Goal: Task Accomplishment & Management: Use online tool/utility

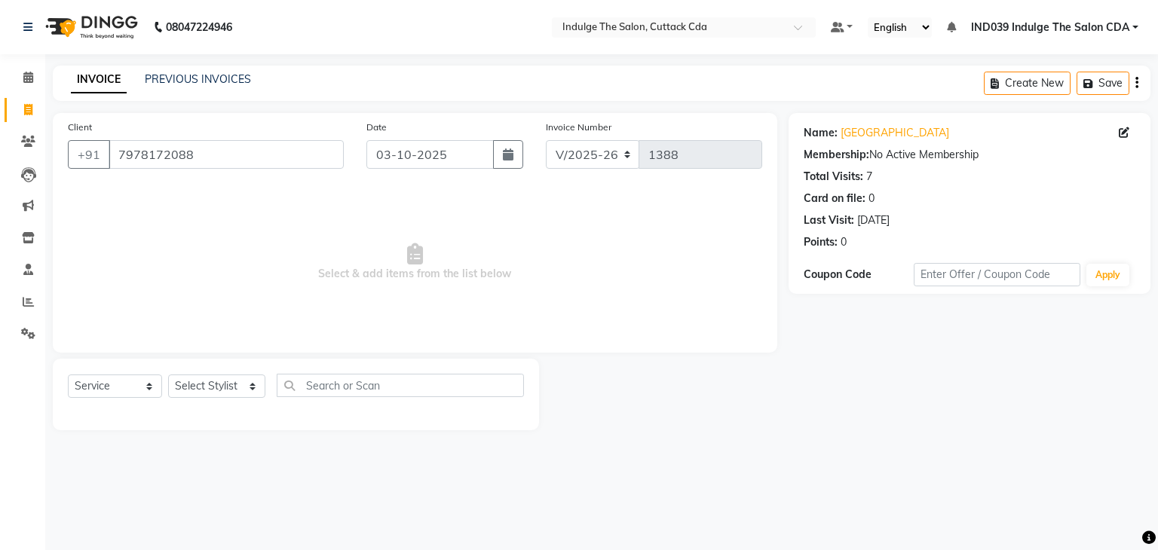
select select "7297"
select select "service"
click at [252, 153] on input "7978172088" at bounding box center [226, 154] width 235 height 29
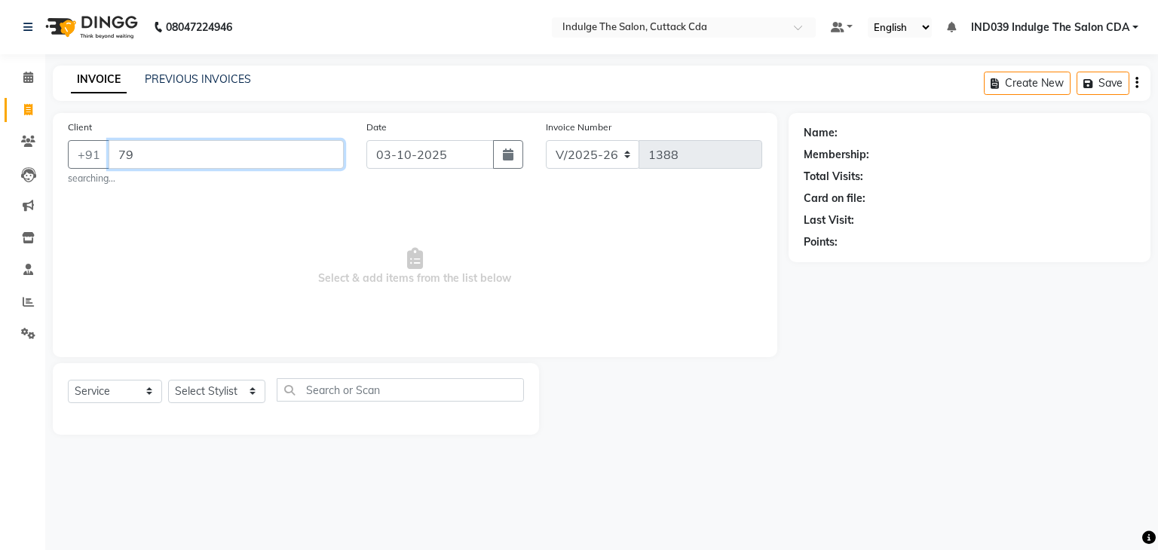
type input "7"
type input "9437358760"
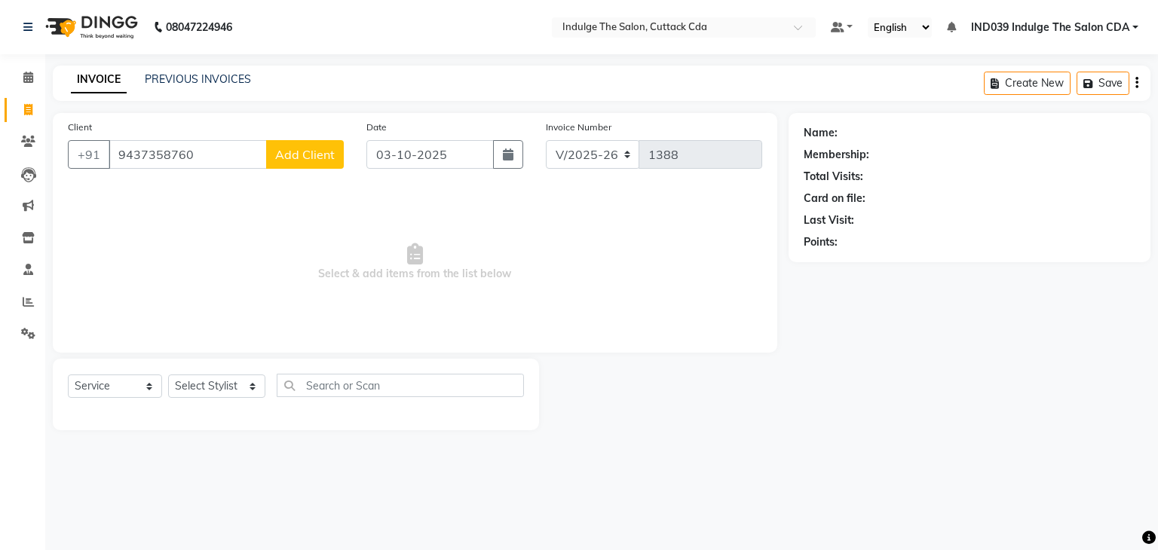
click at [306, 154] on span "Add Client" at bounding box center [305, 154] width 60 height 15
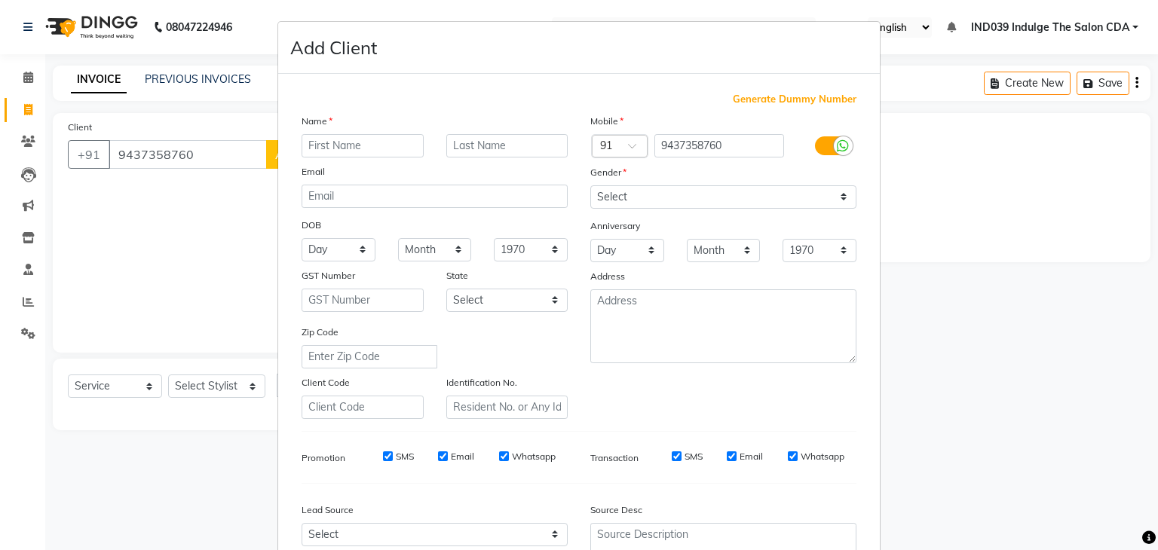
click at [320, 146] on input "text" at bounding box center [363, 145] width 122 height 23
type input "SHYAM"
drag, startPoint x: 685, startPoint y: 195, endPoint x: 683, endPoint y: 205, distance: 10.7
click at [685, 195] on select "Select [DEMOGRAPHIC_DATA] [DEMOGRAPHIC_DATA] Other Prefer Not To Say" at bounding box center [723, 196] width 266 height 23
select select "[DEMOGRAPHIC_DATA]"
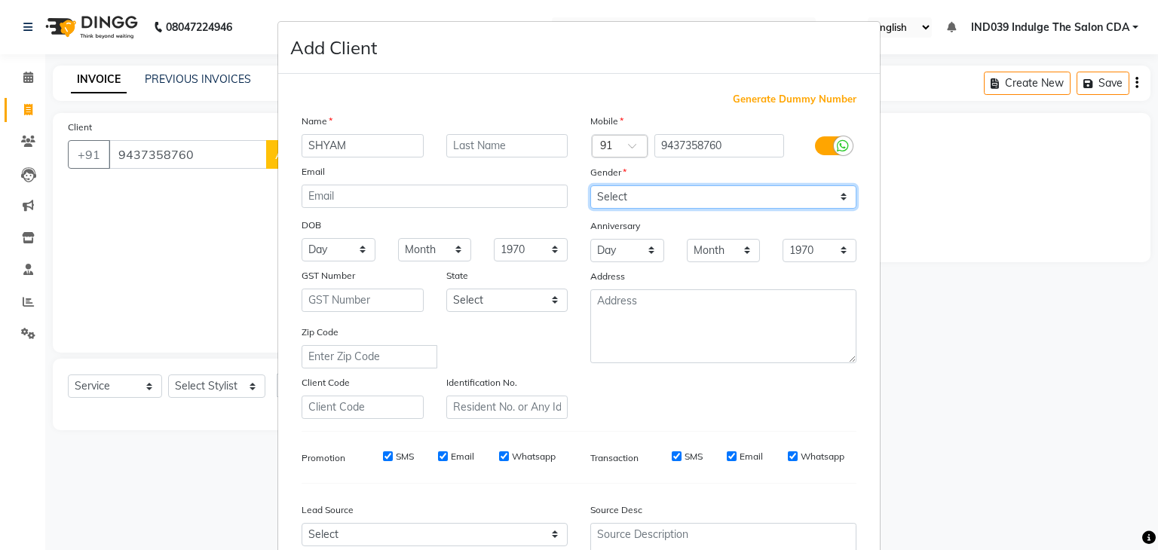
click at [590, 186] on select "Select [DEMOGRAPHIC_DATA] [DEMOGRAPHIC_DATA] Other Prefer Not To Say" at bounding box center [723, 196] width 266 height 23
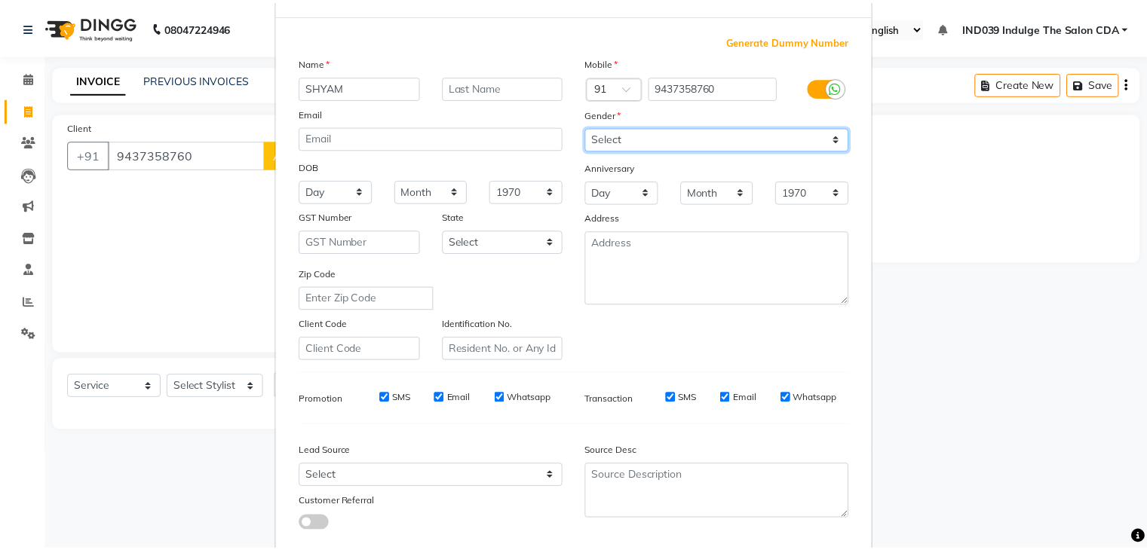
scroll to position [153, 0]
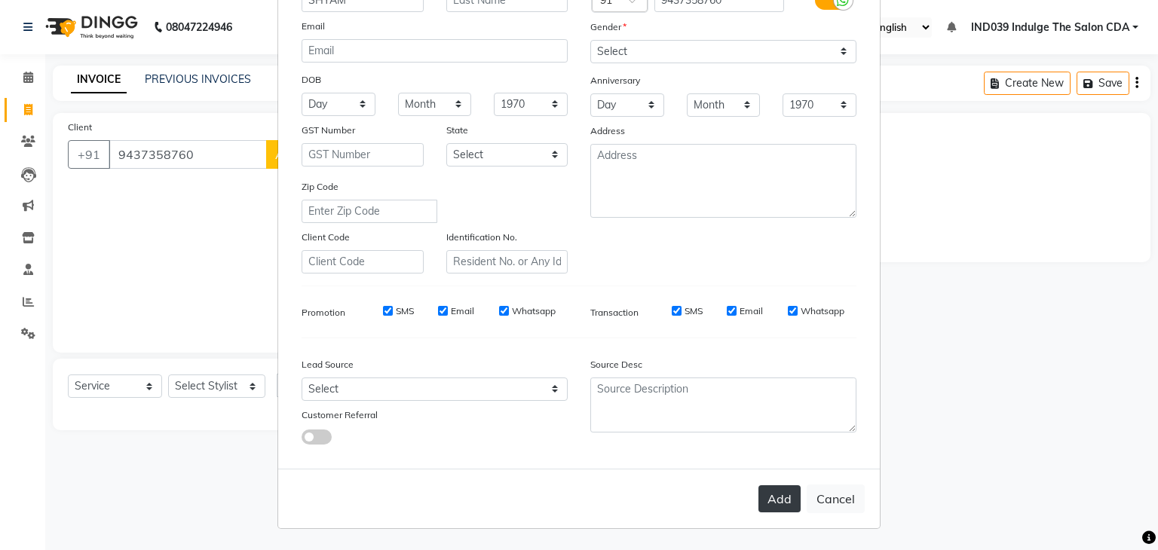
click at [779, 497] on button "Add" at bounding box center [780, 499] width 42 height 27
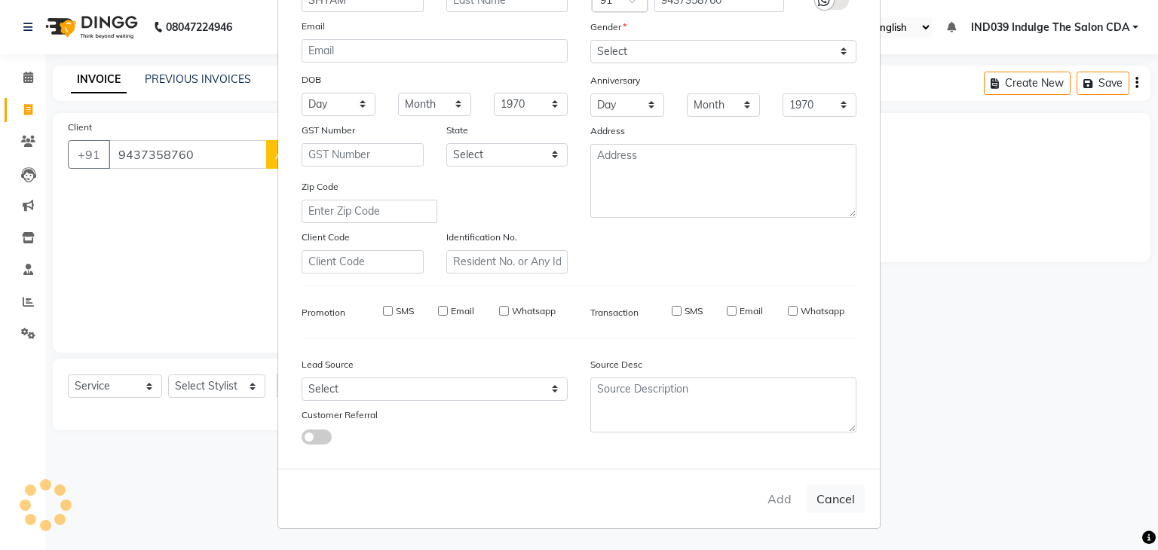
select select
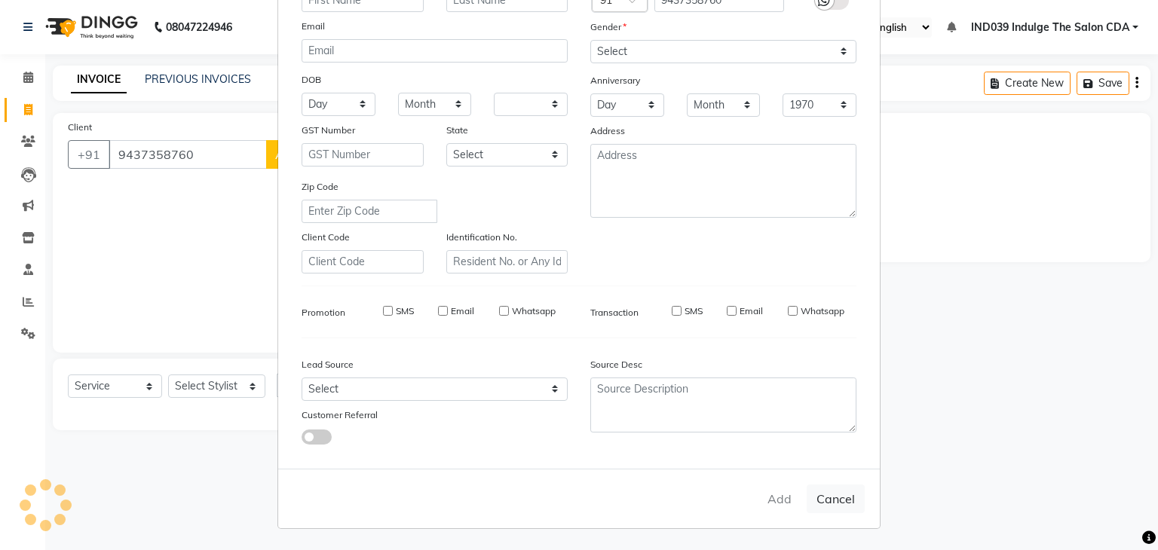
select select
checkbox input "false"
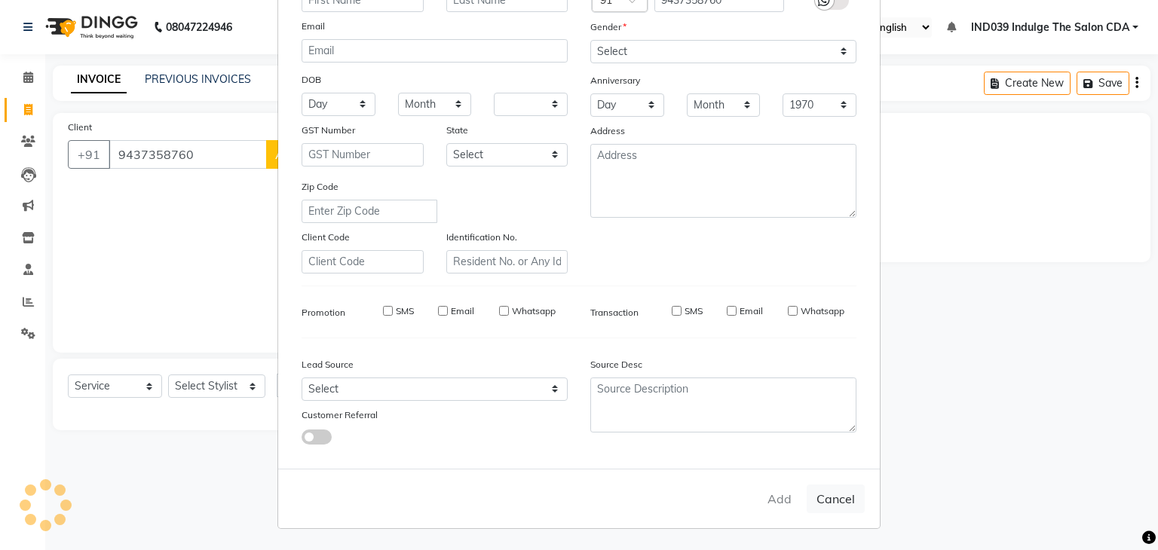
checkbox input "false"
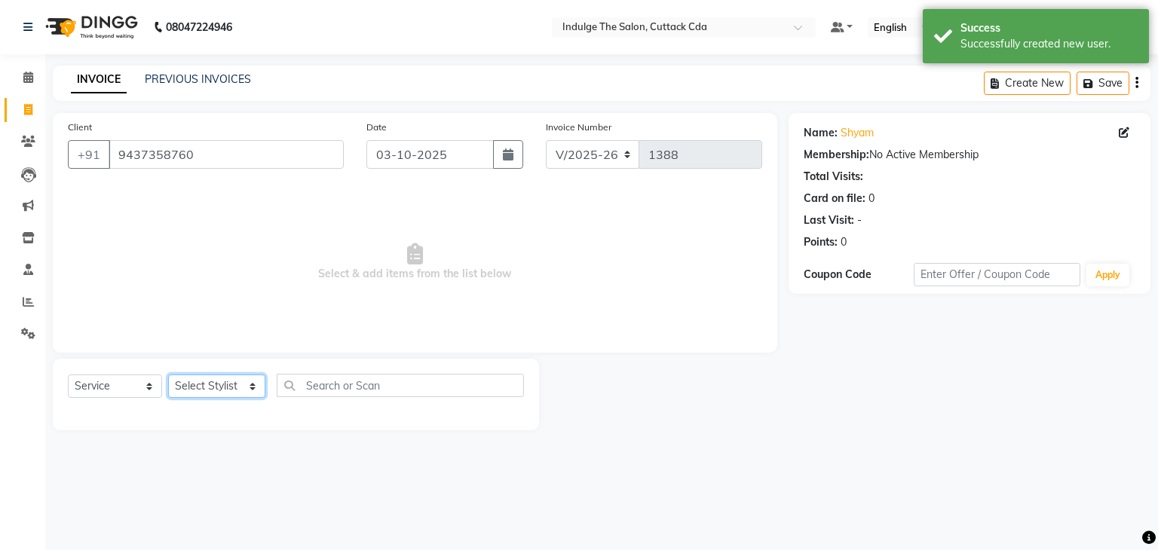
click at [223, 385] on select "Select Stylist [PERSON_NAME]( Therapist ) [PERSON_NAME] IND039 Indulge The Salo…" at bounding box center [216, 386] width 97 height 23
select select "86601"
click at [168, 375] on select "Select Stylist [PERSON_NAME]( Therapist ) [PERSON_NAME] IND039 Indulge The Salo…" at bounding box center [216, 386] width 97 height 23
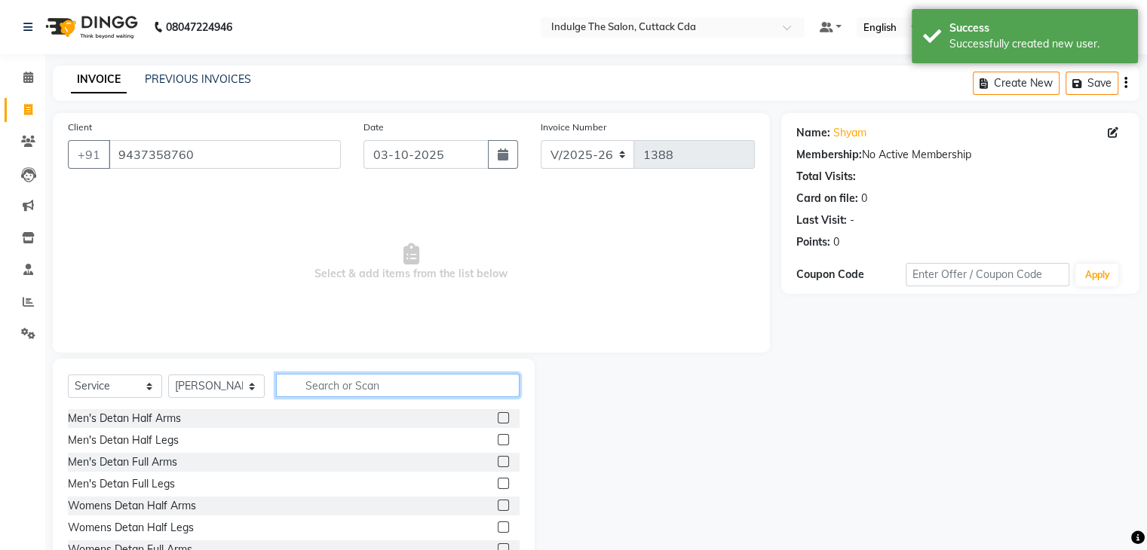
click at [457, 393] on input "text" at bounding box center [397, 385] width 243 height 23
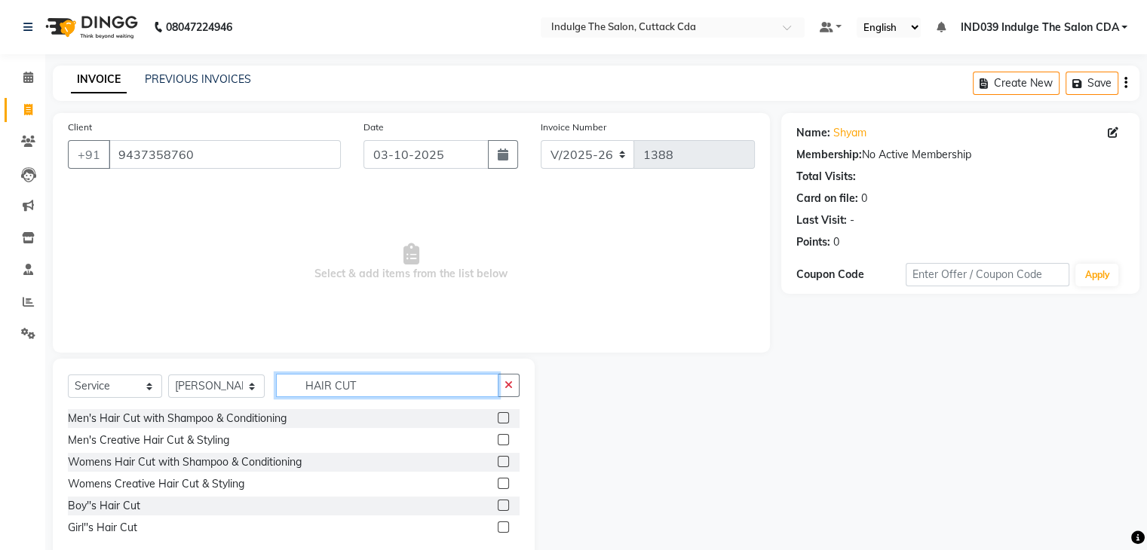
type input "HAIR CUT"
click at [500, 418] on label at bounding box center [503, 417] width 11 height 11
click at [500, 418] on input "checkbox" at bounding box center [503, 419] width 10 height 10
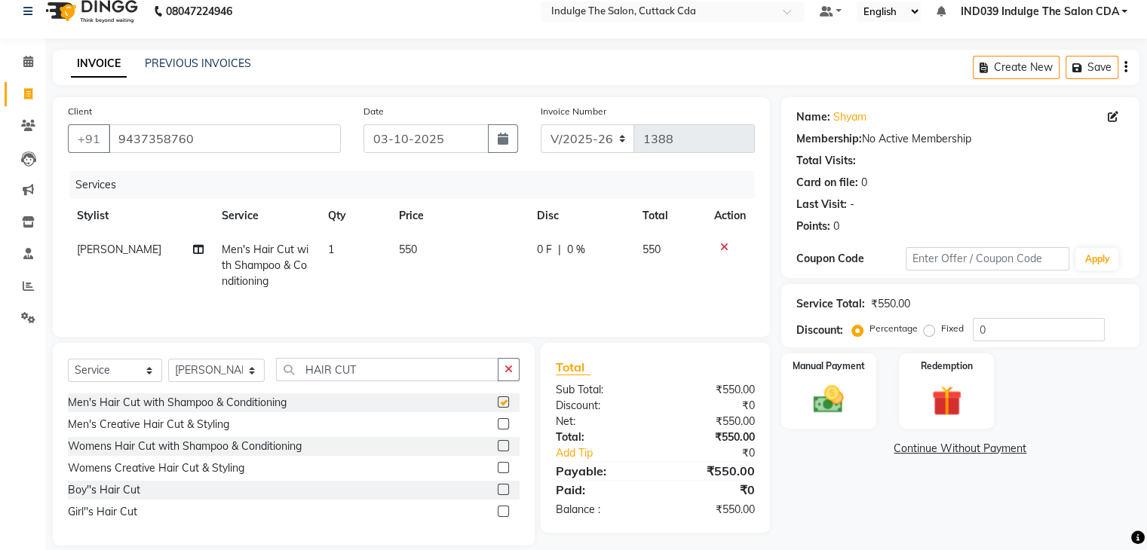
checkbox input "false"
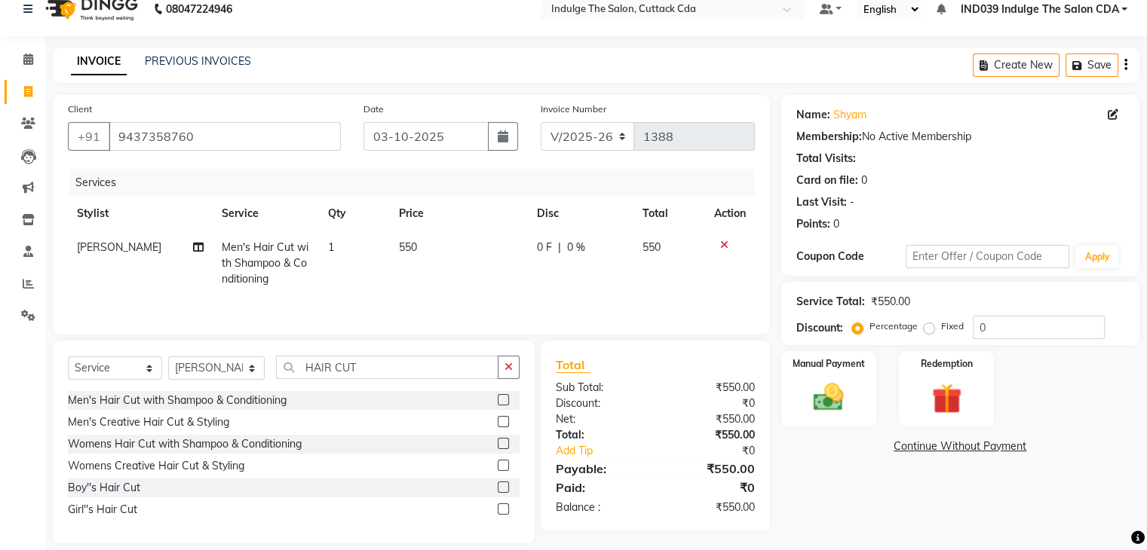
scroll to position [35, 0]
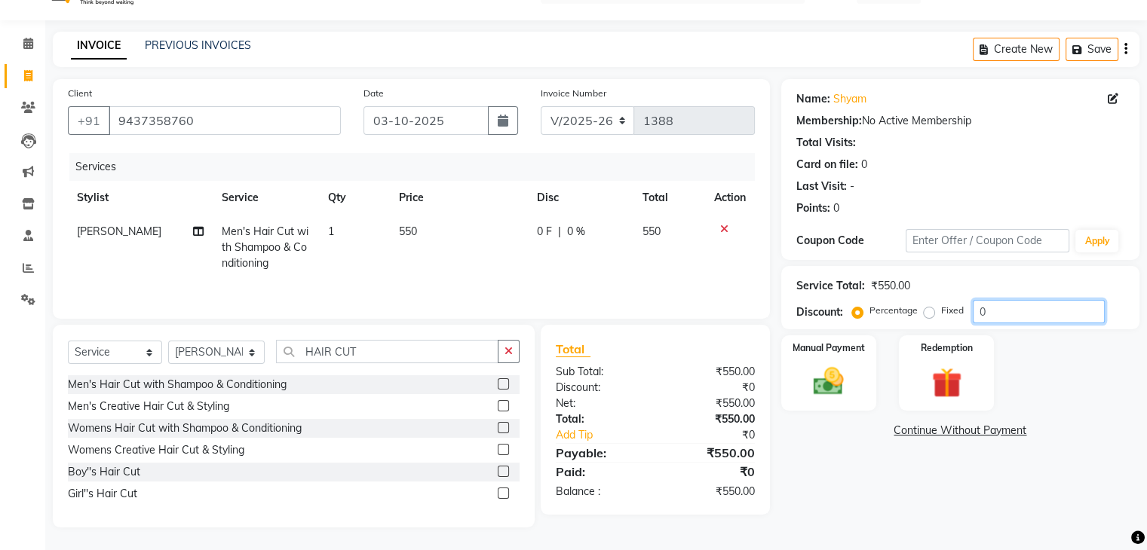
click at [1001, 314] on input "0" at bounding box center [1039, 311] width 132 height 23
type input "010"
click at [811, 374] on img at bounding box center [828, 382] width 51 height 36
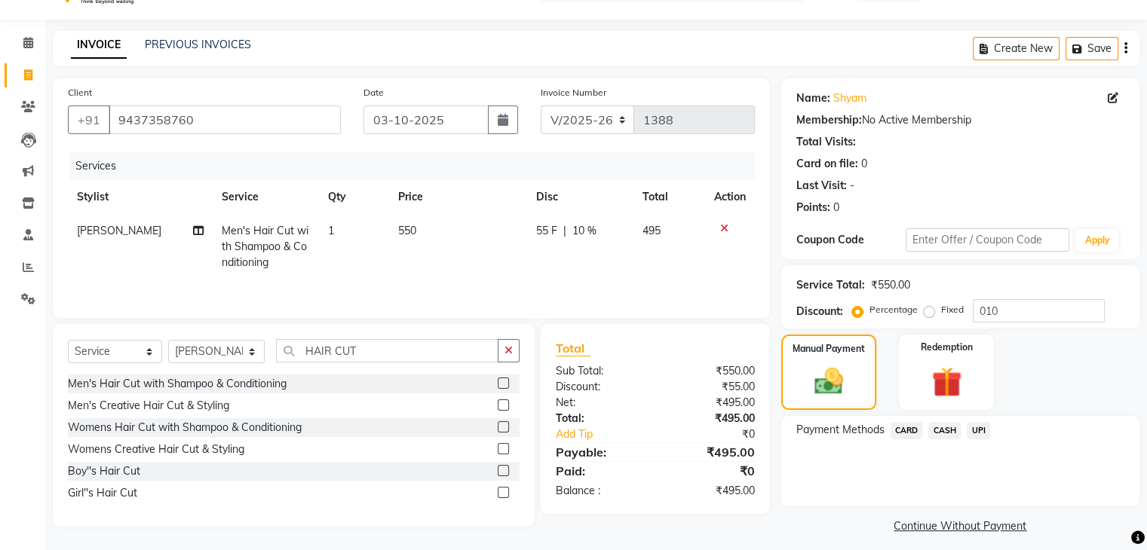
click at [977, 428] on span "UPI" at bounding box center [978, 430] width 23 height 17
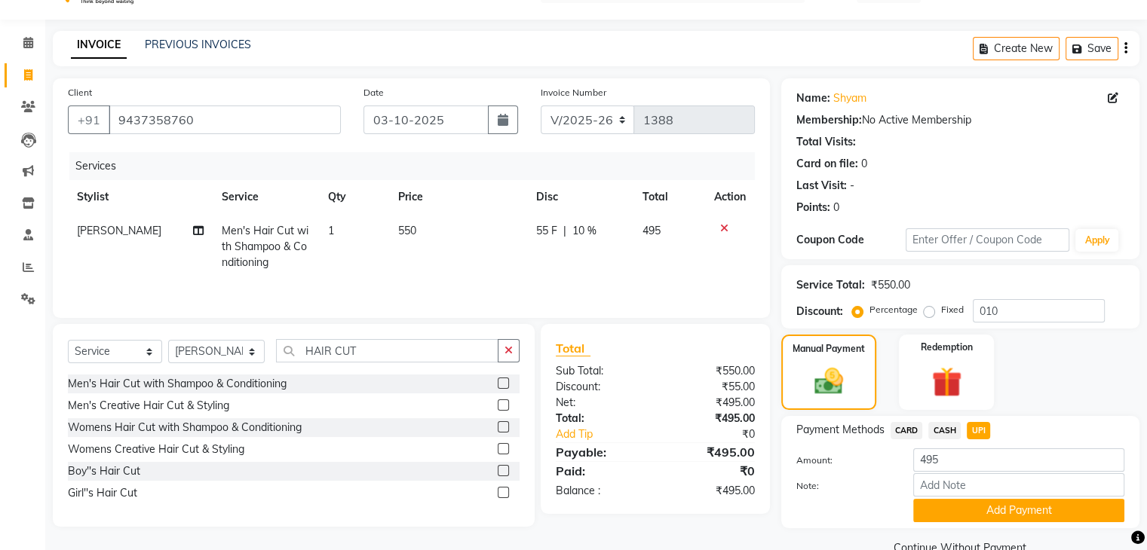
scroll to position [67, 0]
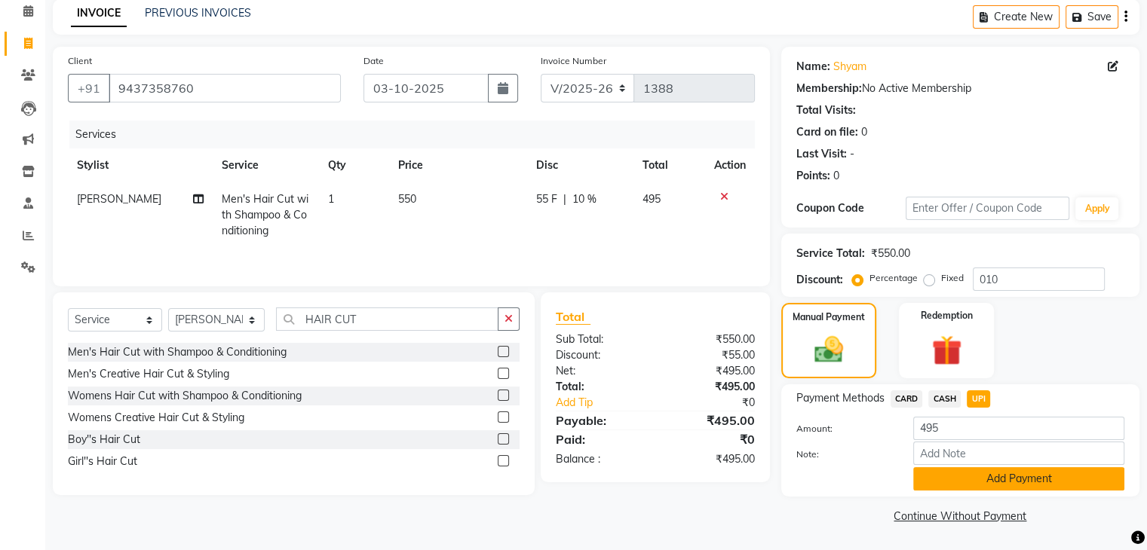
click at [1049, 480] on button "Add Payment" at bounding box center [1018, 478] width 211 height 23
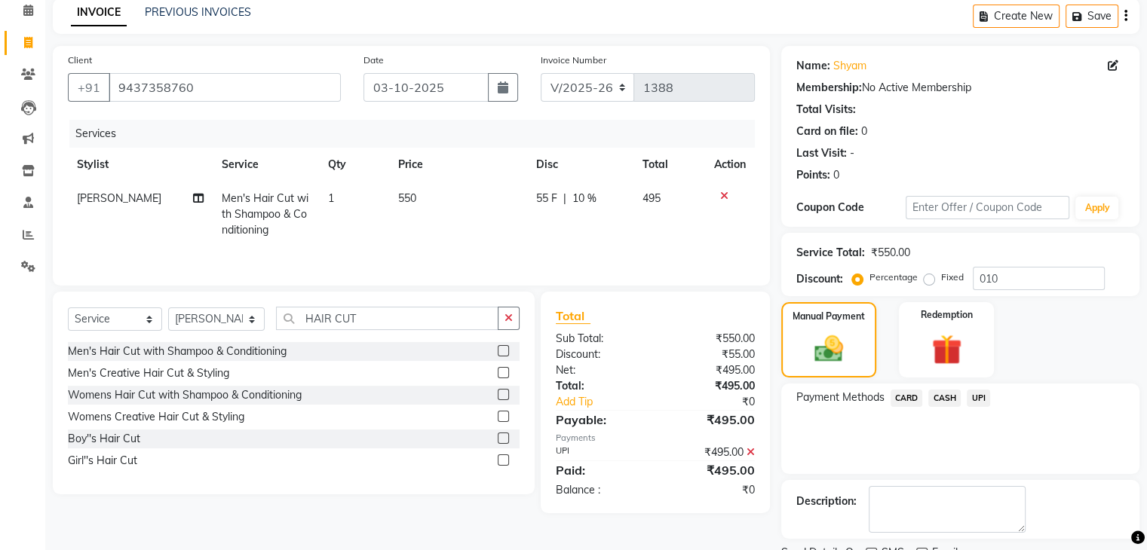
scroll to position [129, 0]
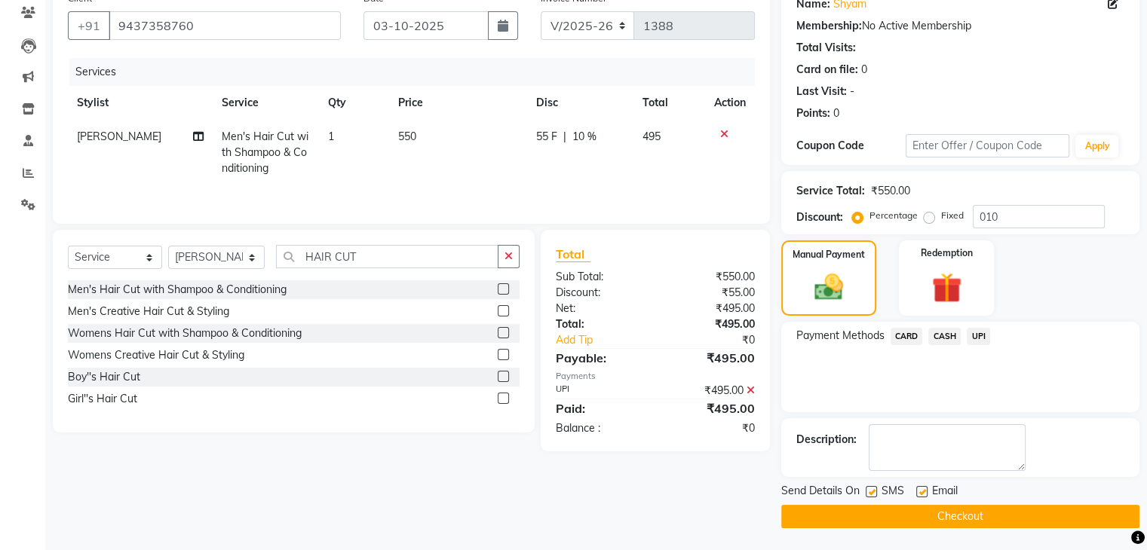
click at [1028, 510] on button "Checkout" at bounding box center [960, 516] width 358 height 23
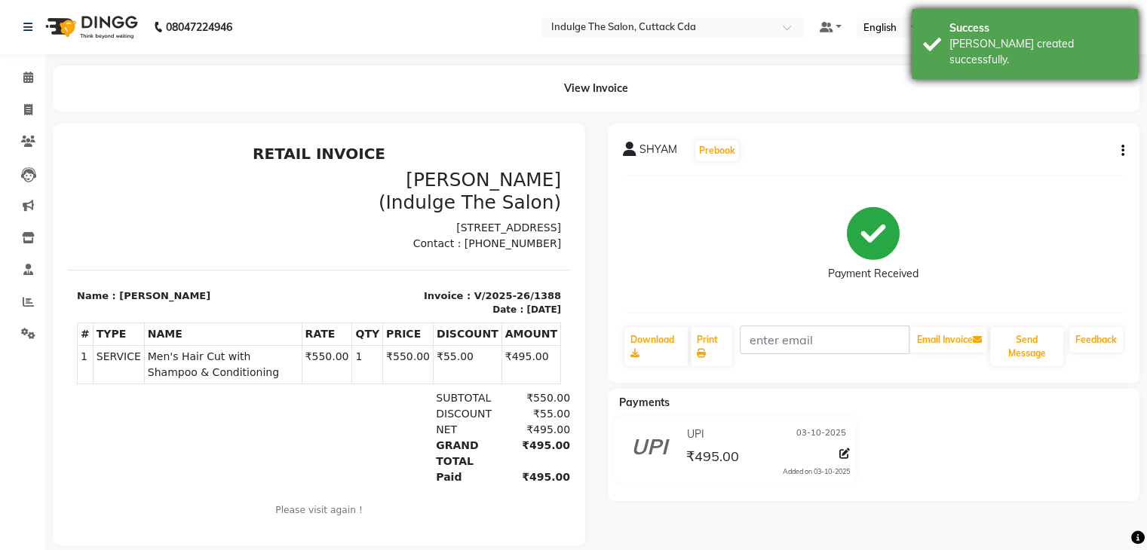
drag, startPoint x: 1000, startPoint y: 19, endPoint x: 1003, endPoint y: 27, distance: 8.8
click at [1001, 19] on div "Success [PERSON_NAME] created successfully." at bounding box center [1025, 44] width 226 height 70
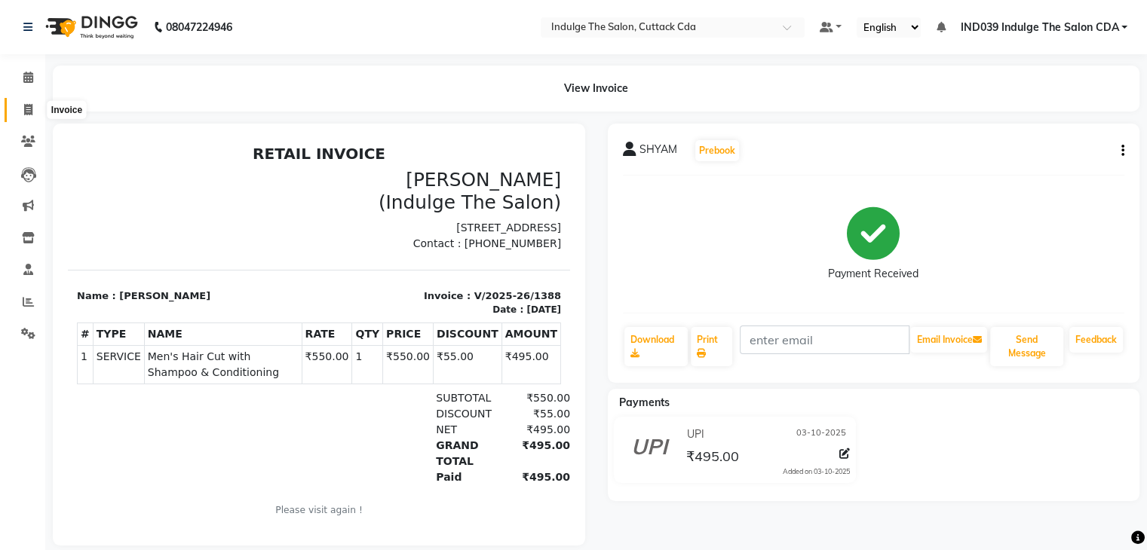
drag, startPoint x: 25, startPoint y: 113, endPoint x: 296, endPoint y: 19, distance: 286.6
click at [25, 113] on icon at bounding box center [28, 109] width 8 height 11
select select "service"
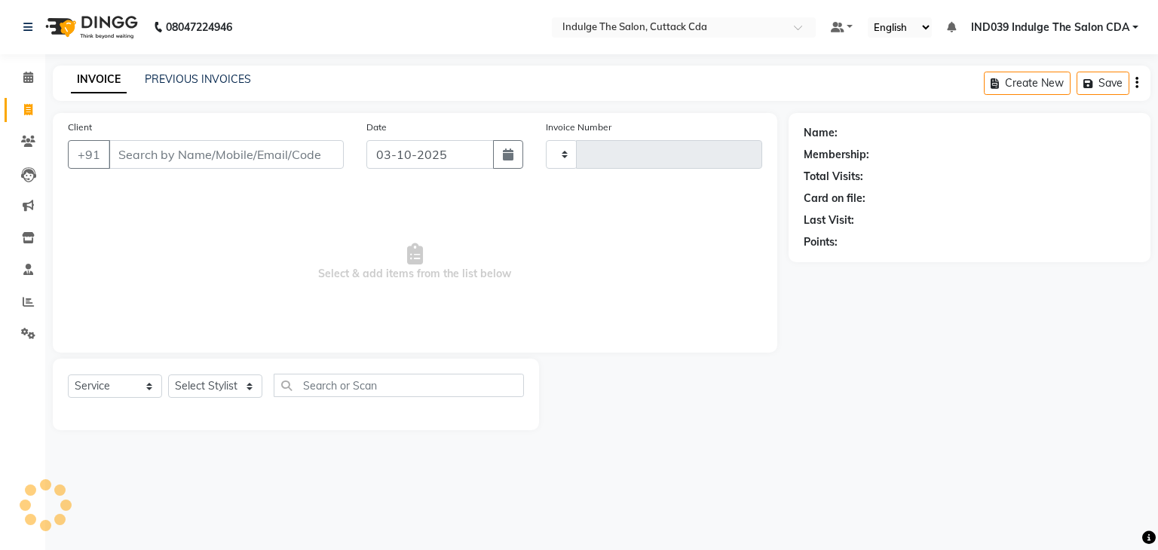
type input "1389"
select select "7297"
click at [238, 83] on link "PREVIOUS INVOICES" at bounding box center [198, 79] width 106 height 14
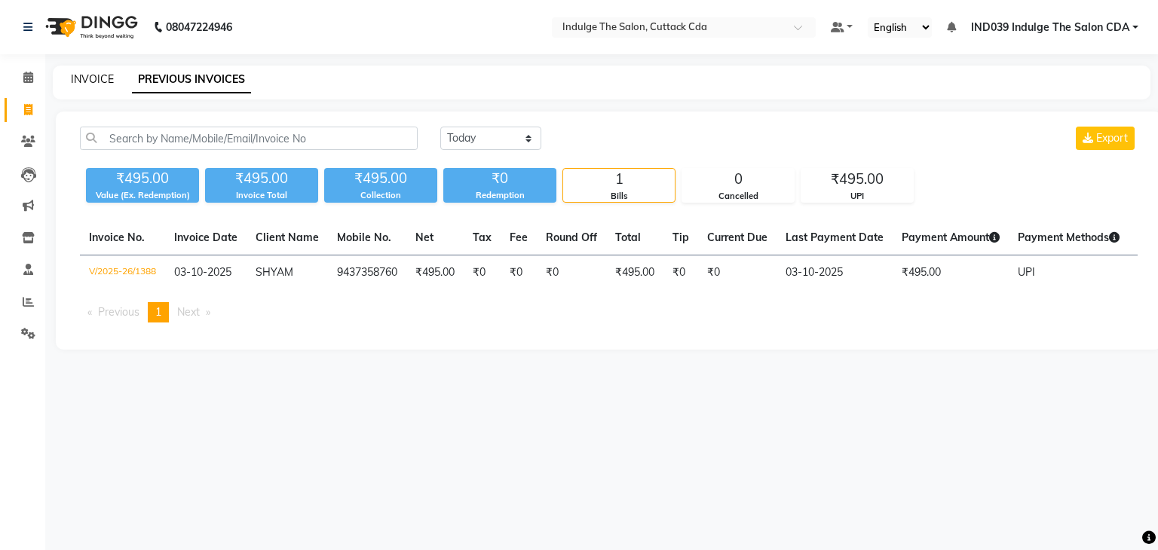
click at [90, 75] on link "INVOICE" at bounding box center [92, 79] width 43 height 14
select select "service"
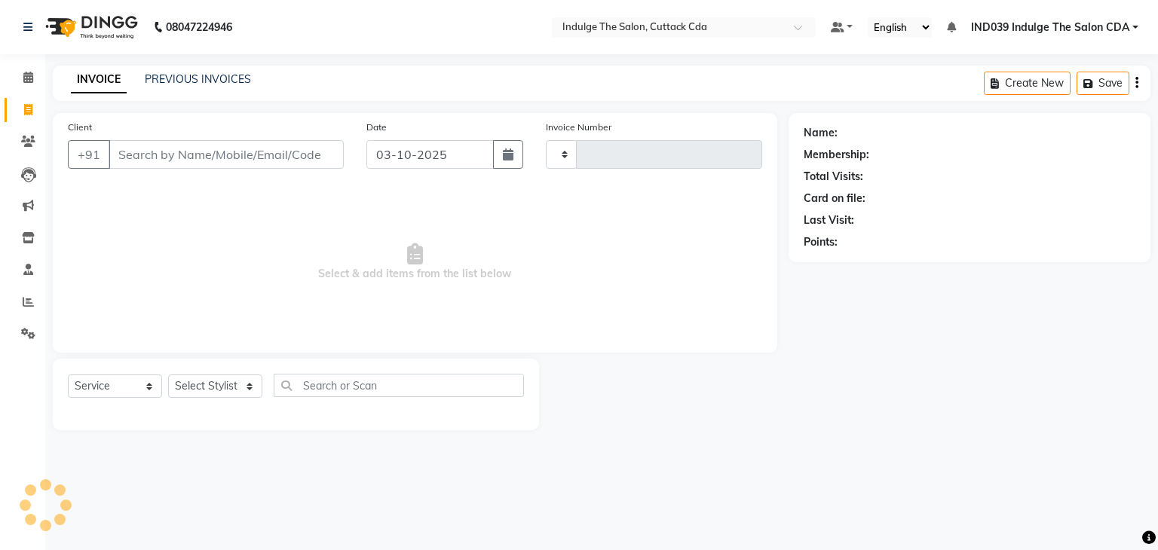
type input "1389"
select select "7297"
click at [176, 77] on link "PREVIOUS INVOICES" at bounding box center [198, 79] width 106 height 14
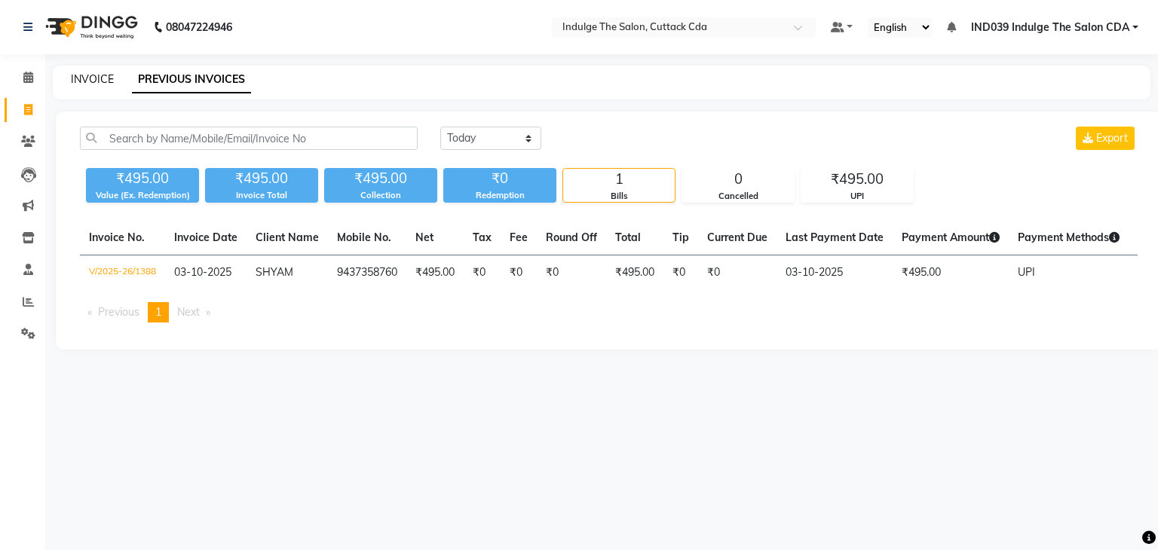
click at [83, 78] on link "INVOICE" at bounding box center [92, 79] width 43 height 14
select select "service"
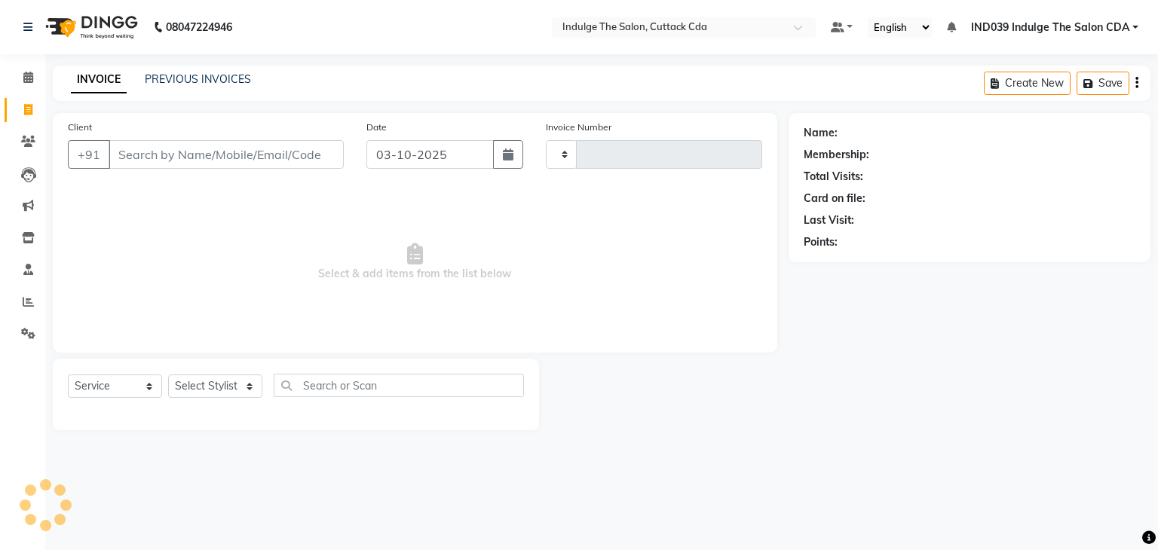
type input "1389"
select select "7297"
